Goal: Complete application form

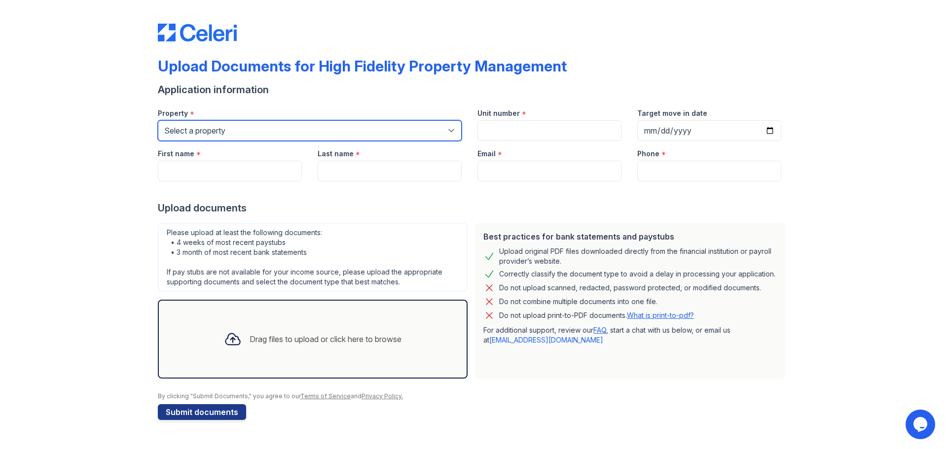
click at [234, 126] on select "Select a property [STREET_ADDRESS][GEOGRAPHIC_DATA][US_STATE][STREET_ADDRESS] […" at bounding box center [310, 130] width 304 height 21
select select "1888"
click at [158, 120] on select "Select a property [STREET_ADDRESS][GEOGRAPHIC_DATA][US_STATE][STREET_ADDRESS] […" at bounding box center [310, 130] width 304 height 21
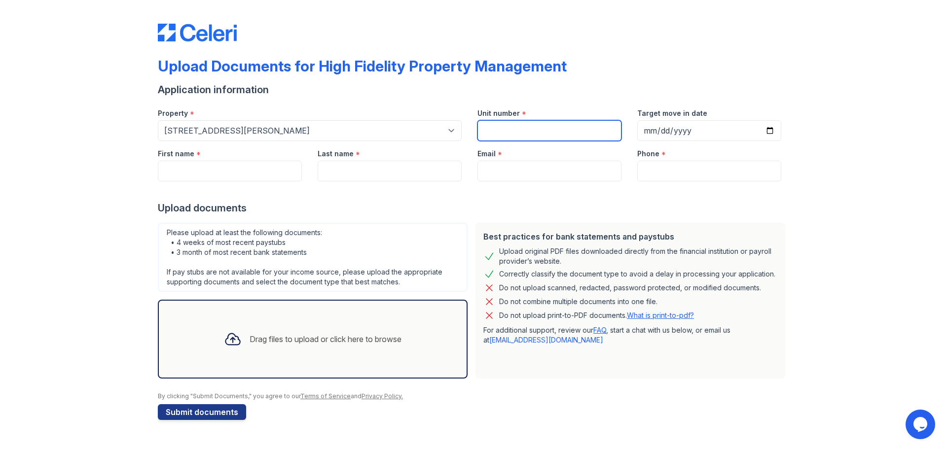
click at [493, 134] on input "Unit number" at bounding box center [549, 130] width 144 height 21
type input "2"
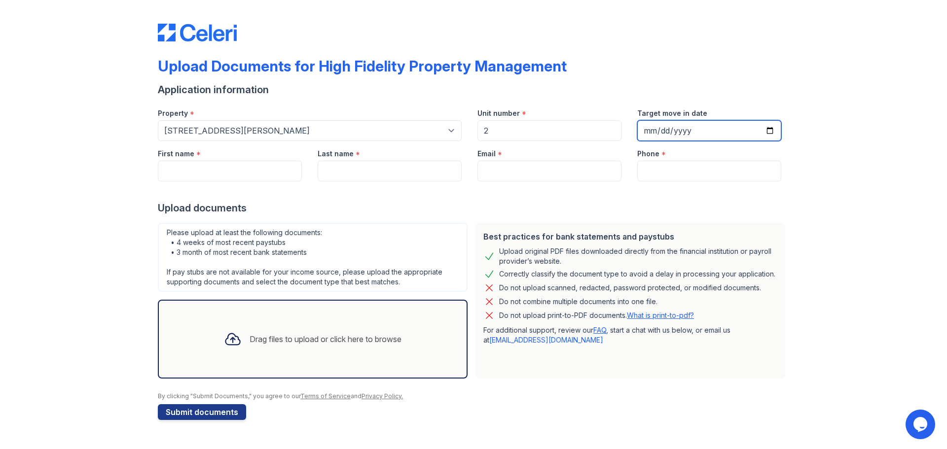
click at [660, 129] on input "Target move in date" at bounding box center [709, 130] width 144 height 21
click at [772, 132] on input "Target move in date" at bounding box center [709, 130] width 144 height 21
click at [668, 129] on input "[DATE]" at bounding box center [709, 130] width 144 height 21
click at [770, 129] on input "[DATE]" at bounding box center [709, 130] width 144 height 21
type input "[DATE]"
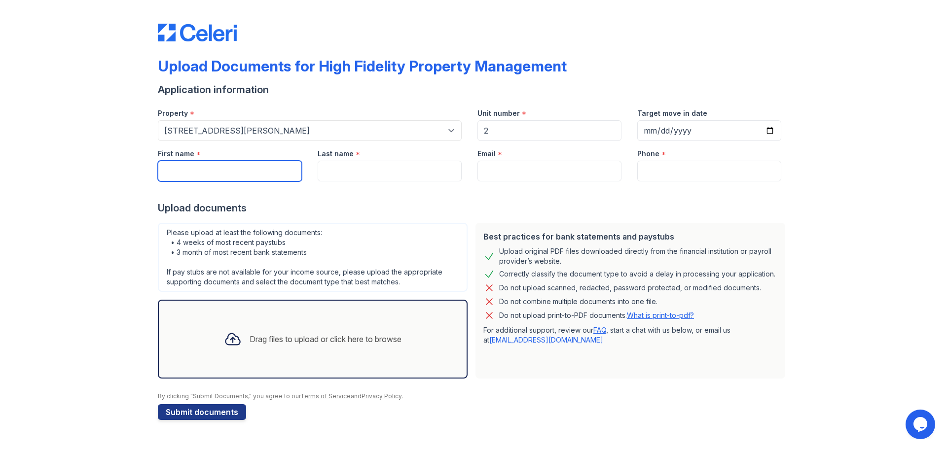
click at [168, 171] on input "First name" at bounding box center [230, 171] width 144 height 21
type input "Lauren"
type input "[PERSON_NAME]"
type input "[EMAIL_ADDRESS][DOMAIN_NAME]"
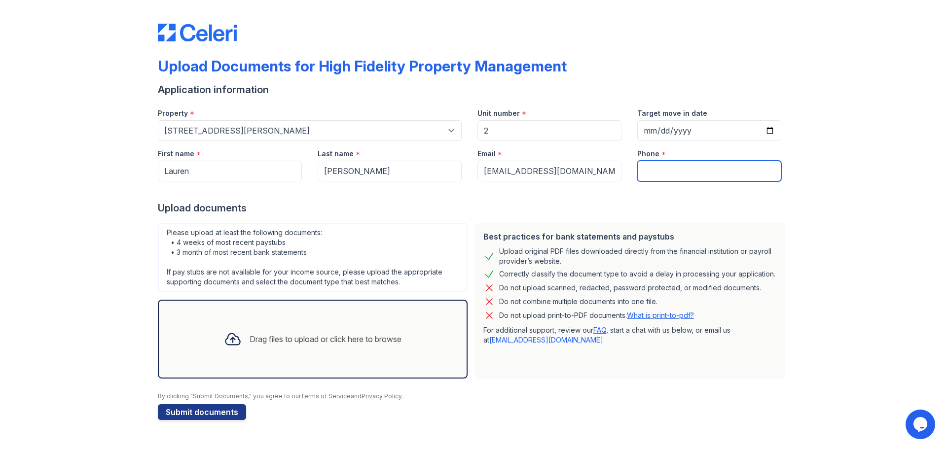
type input "8477223820"
click at [323, 319] on div "Drag files to upload or click here to browse" at bounding box center [313, 339] width 310 height 79
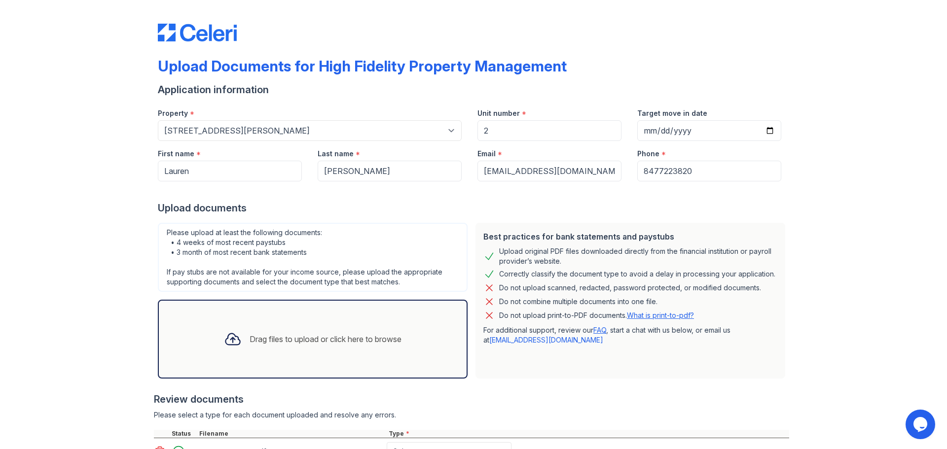
click at [788, 349] on div "Upload Documents for High Fidelity Property Management Application information …" at bounding box center [473, 266] width 915 height 532
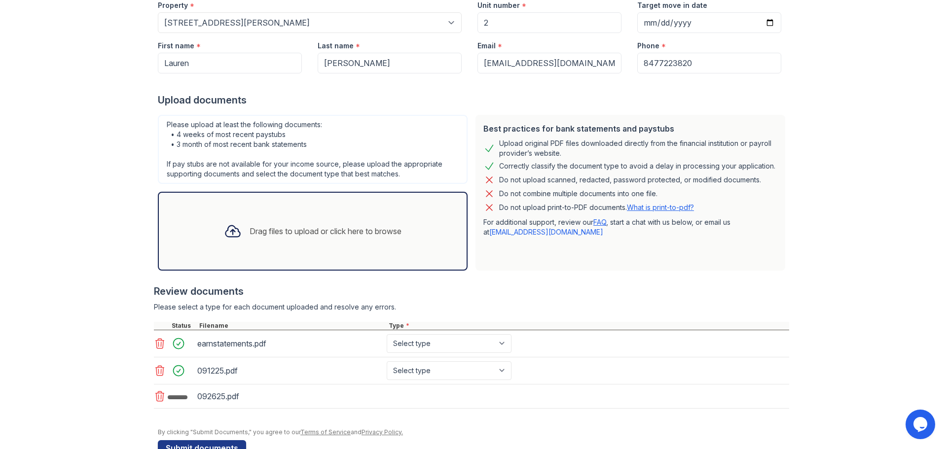
scroll to position [135, 0]
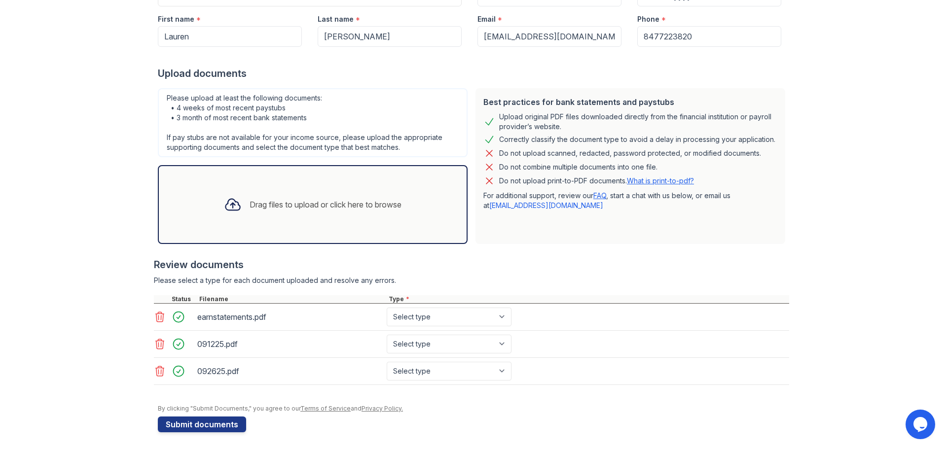
click at [156, 318] on icon at bounding box center [160, 317] width 12 height 12
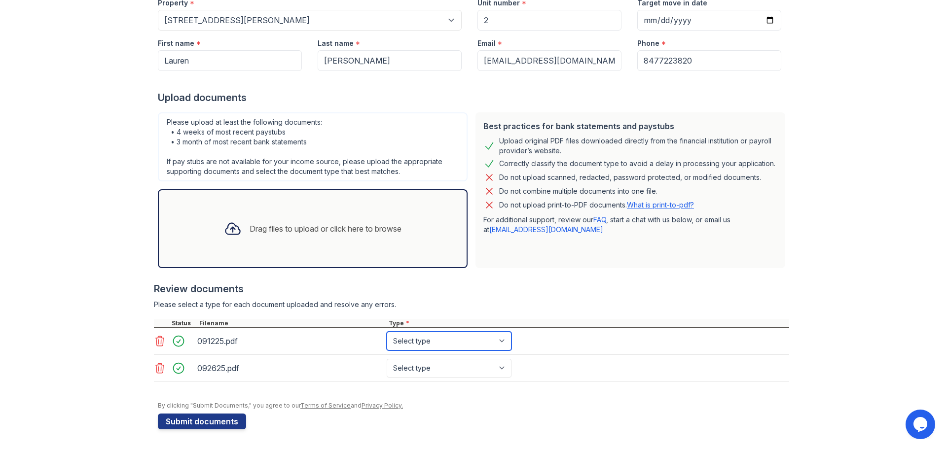
click at [415, 341] on select "Select type Paystub Bank Statement Offer Letter Tax Documents Benefit Award Let…" at bounding box center [449, 341] width 125 height 19
select select "paystub"
click at [387, 332] on select "Select type Paystub Bank Statement Offer Letter Tax Documents Benefit Award Let…" at bounding box center [449, 341] width 125 height 19
click at [417, 369] on select "Select type Paystub Bank Statement Offer Letter Tax Documents Benefit Award Let…" at bounding box center [449, 368] width 125 height 19
select select "paystub"
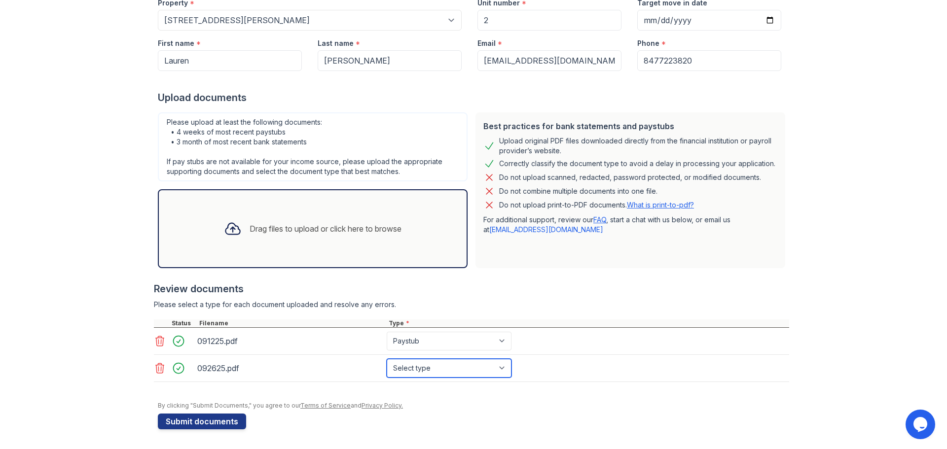
click at [387, 359] on select "Select type Paystub Bank Statement Offer Letter Tax Documents Benefit Award Let…" at bounding box center [449, 368] width 125 height 19
click at [66, 263] on div "Upload Documents for High Fidelity Property Management Application information …" at bounding box center [473, 170] width 915 height 560
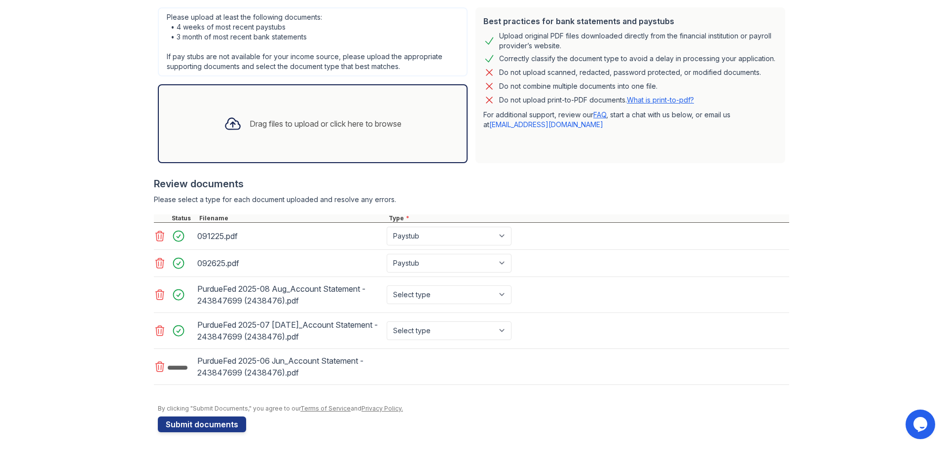
scroll to position [218, 0]
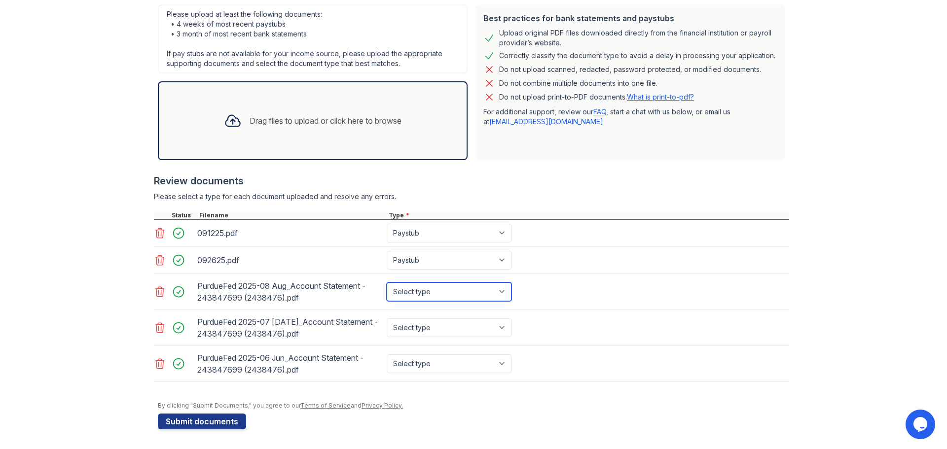
click at [465, 296] on select "Select type Paystub Bank Statement Offer Letter Tax Documents Benefit Award Let…" at bounding box center [449, 292] width 125 height 19
select select "bank_statement"
click at [387, 283] on select "Select type Paystub Bank Statement Offer Letter Tax Documents Benefit Award Let…" at bounding box center [449, 292] width 125 height 19
click at [446, 315] on div "Select type Paystub Bank Statement Offer Letter Tax Documents Benefit Award Let…" at bounding box center [450, 328] width 131 height 28
click at [446, 327] on select "Select type Paystub Bank Statement Offer Letter Tax Documents Benefit Award Let…" at bounding box center [449, 327] width 125 height 19
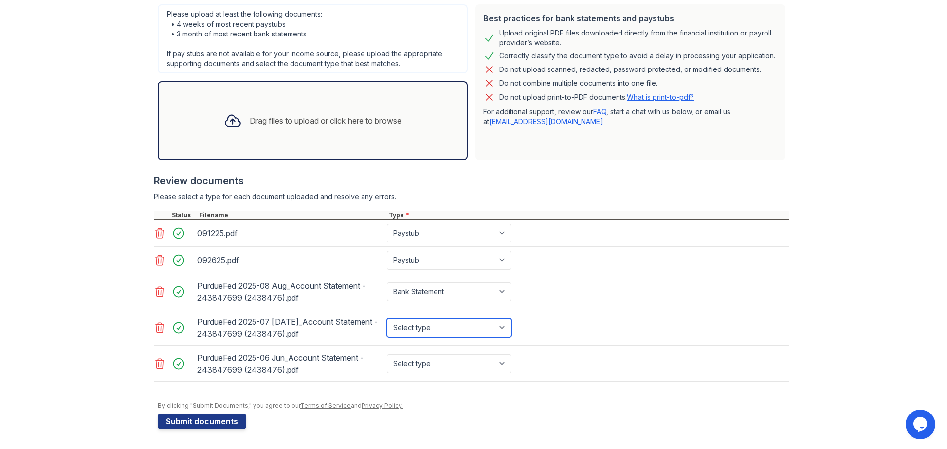
select select "bank_statement"
click at [387, 318] on select "Select type Paystub Bank Statement Offer Letter Tax Documents Benefit Award Let…" at bounding box center [449, 327] width 125 height 19
click at [439, 356] on select "Select type Paystub Bank Statement Offer Letter Tax Documents Benefit Award Let…" at bounding box center [449, 363] width 125 height 19
select select "bank_statement"
click at [387, 354] on select "Select type Paystub Bank Statement Offer Letter Tax Documents Benefit Award Let…" at bounding box center [449, 363] width 125 height 19
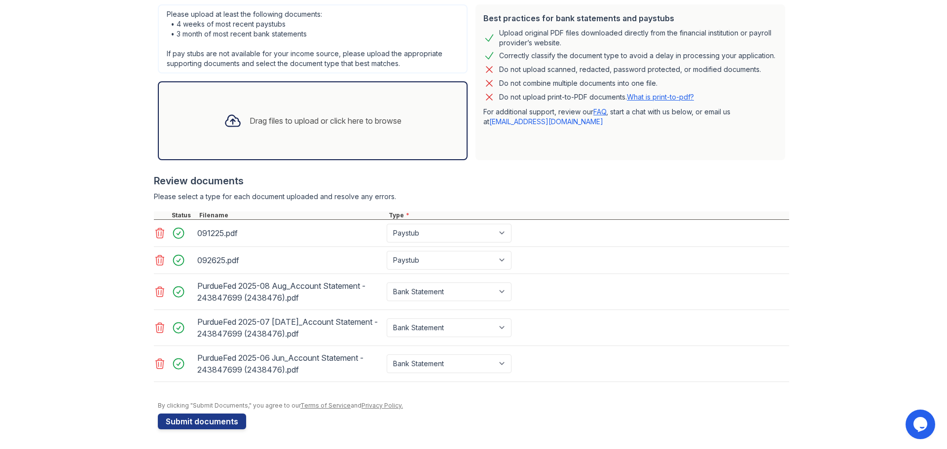
click at [441, 397] on div at bounding box center [473, 397] width 631 height 10
click at [177, 425] on button "Submit documents" at bounding box center [202, 422] width 88 height 16
